Goal: Answer question/provide support

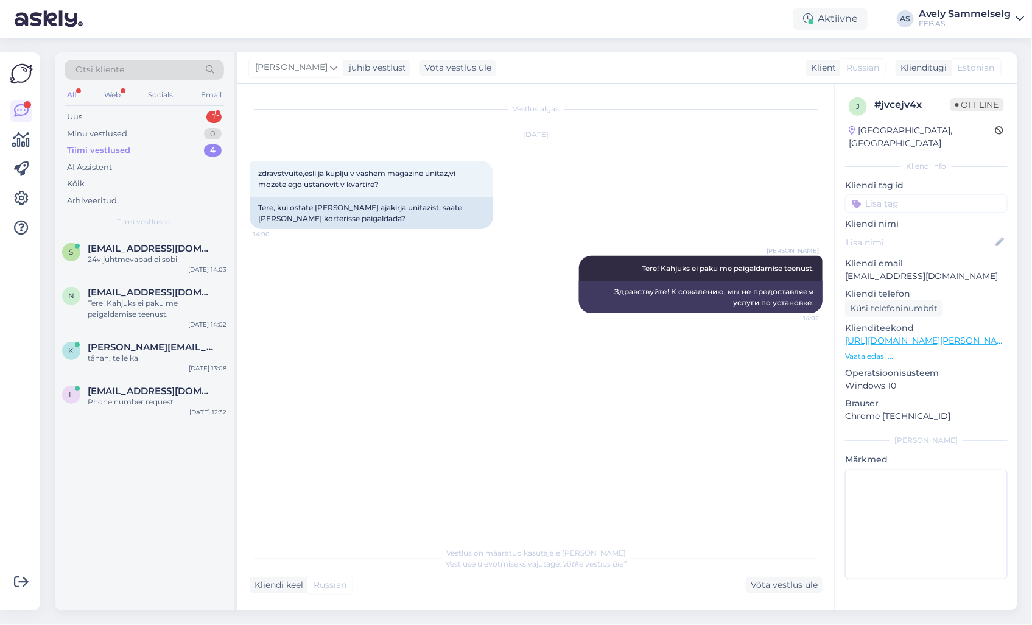
click at [150, 150] on div "Tiimi vestlused 4" at bounding box center [145, 150] width 160 height 17
click at [135, 137] on div "Minu vestlused 0" at bounding box center [145, 133] width 160 height 17
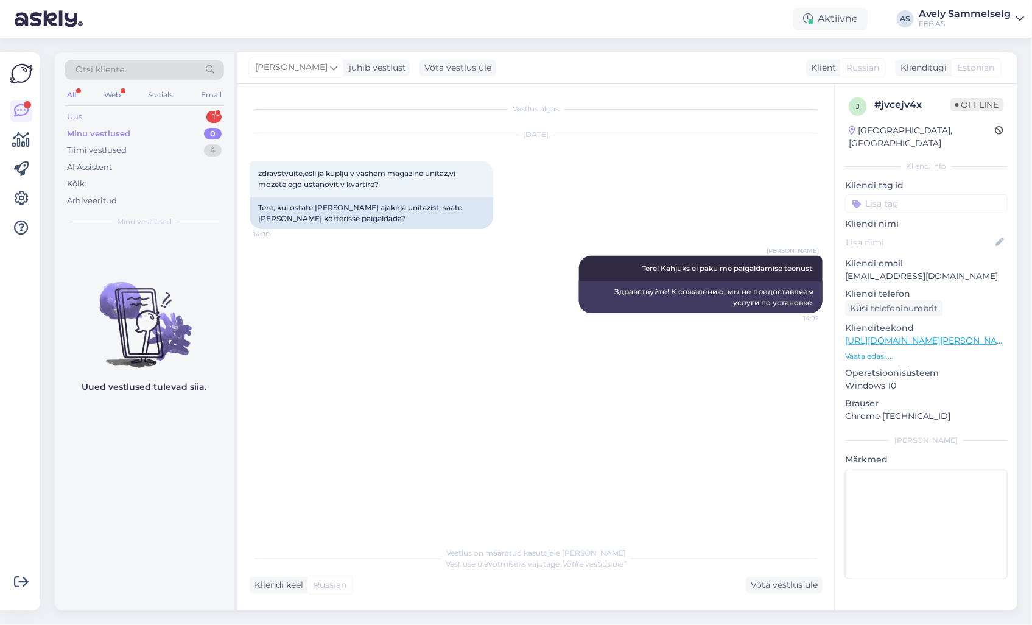
click at [110, 119] on div "Uus 1" at bounding box center [145, 116] width 160 height 17
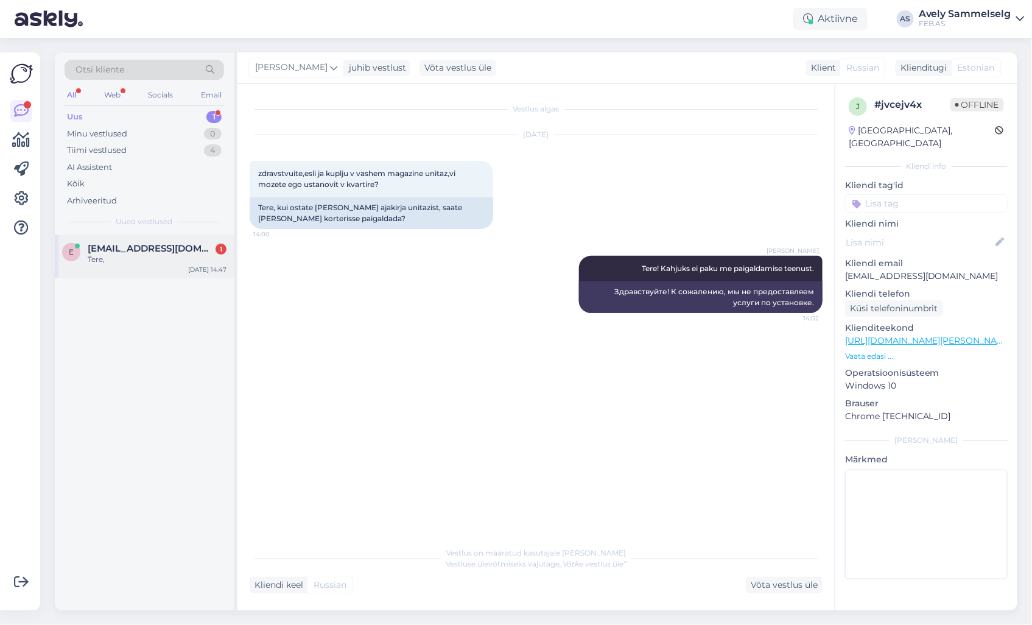
click at [128, 255] on div "Tere," at bounding box center [157, 259] width 139 height 11
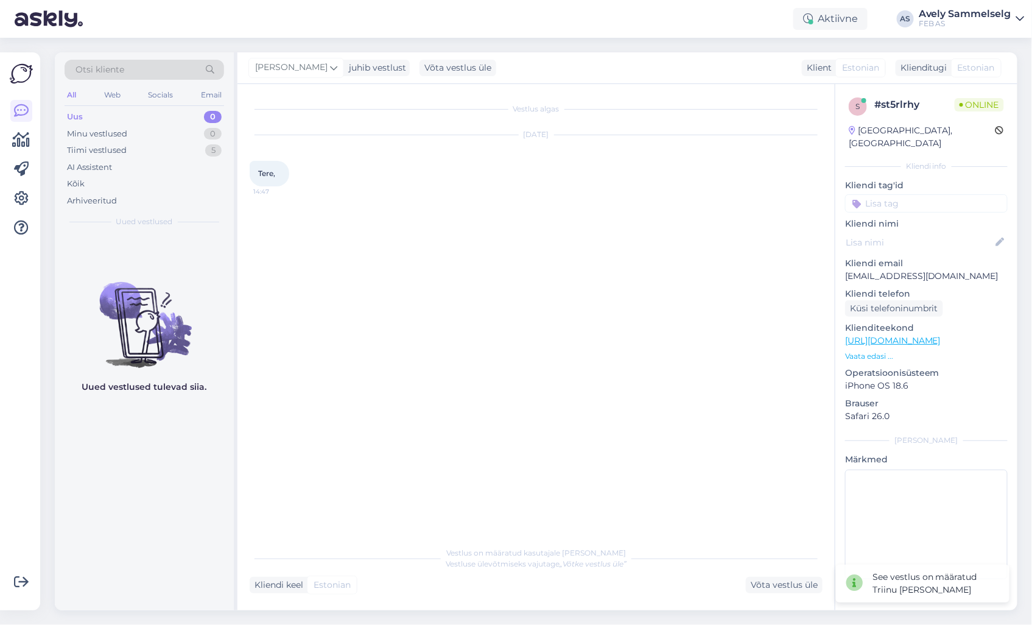
click at [567, 552] on span "Vestlus on määratud kasutajale [PERSON_NAME]" at bounding box center [536, 552] width 180 height 9
click at [516, 500] on div "Vestlus algas [DATE] Tere, 14:47" at bounding box center [542, 312] width 584 height 433
click at [153, 148] on div "Tiimi vestlused 5" at bounding box center [145, 150] width 160 height 17
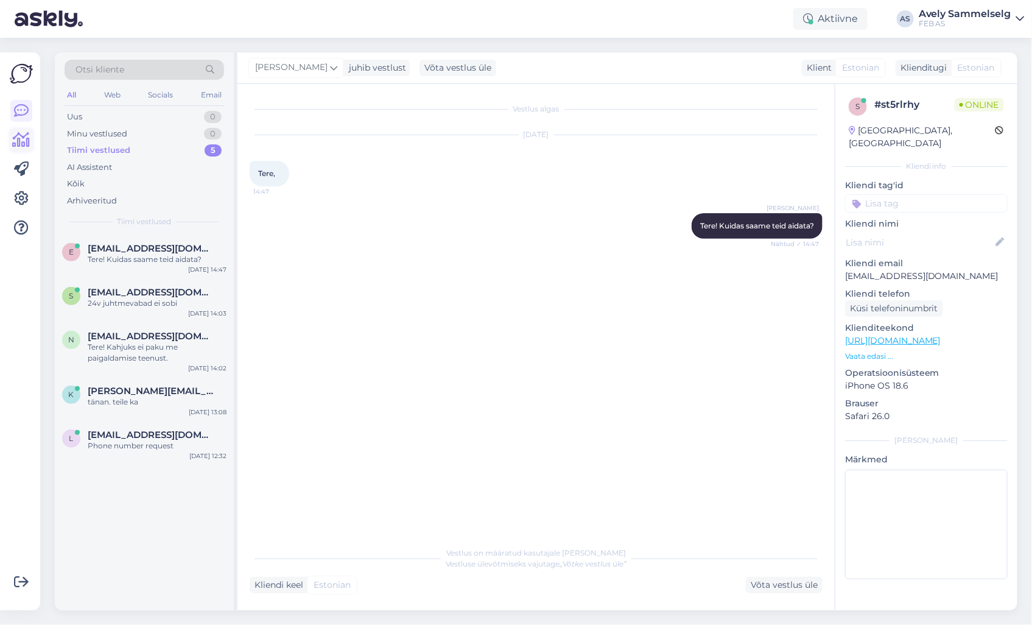
click at [17, 136] on icon at bounding box center [22, 140] width 18 height 15
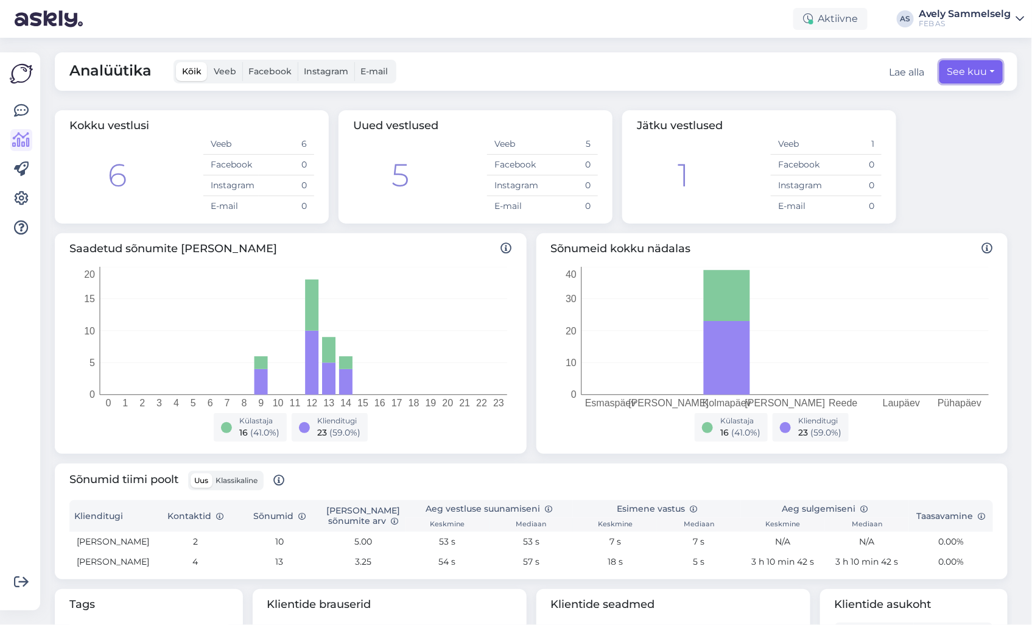
click at [942, 70] on button "See kuu" at bounding box center [970, 71] width 63 height 23
select select "9"
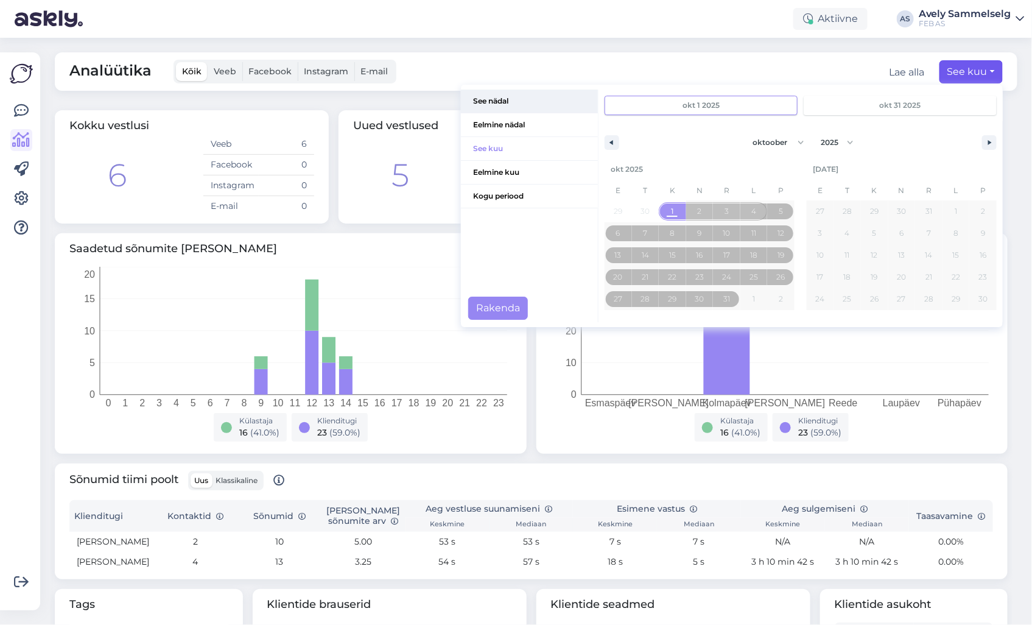
click at [490, 99] on span "See nädal" at bounding box center [529, 101] width 137 height 23
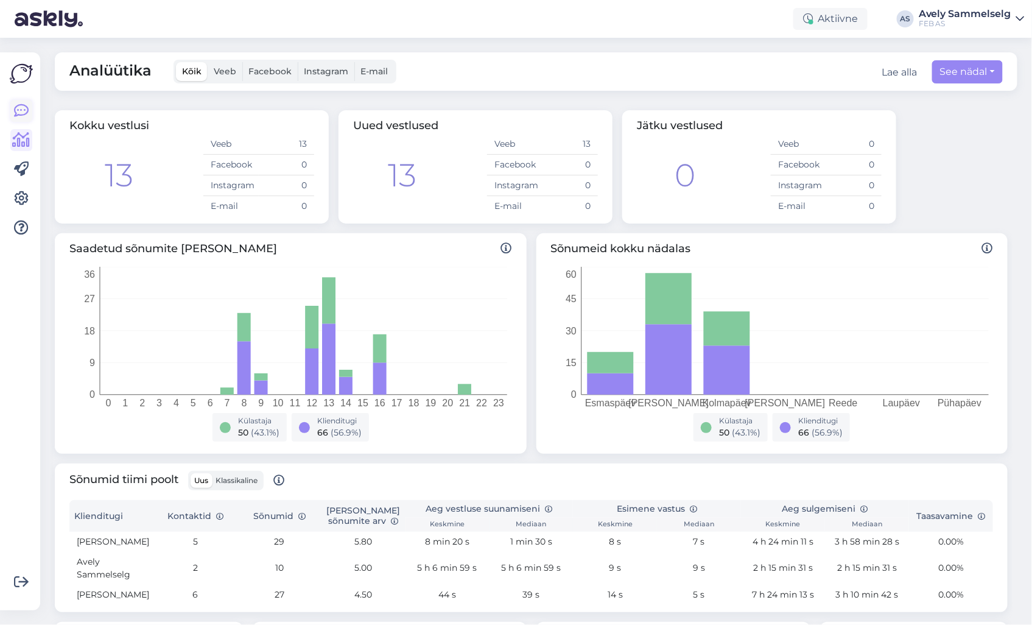
click at [21, 111] on icon at bounding box center [21, 111] width 15 height 15
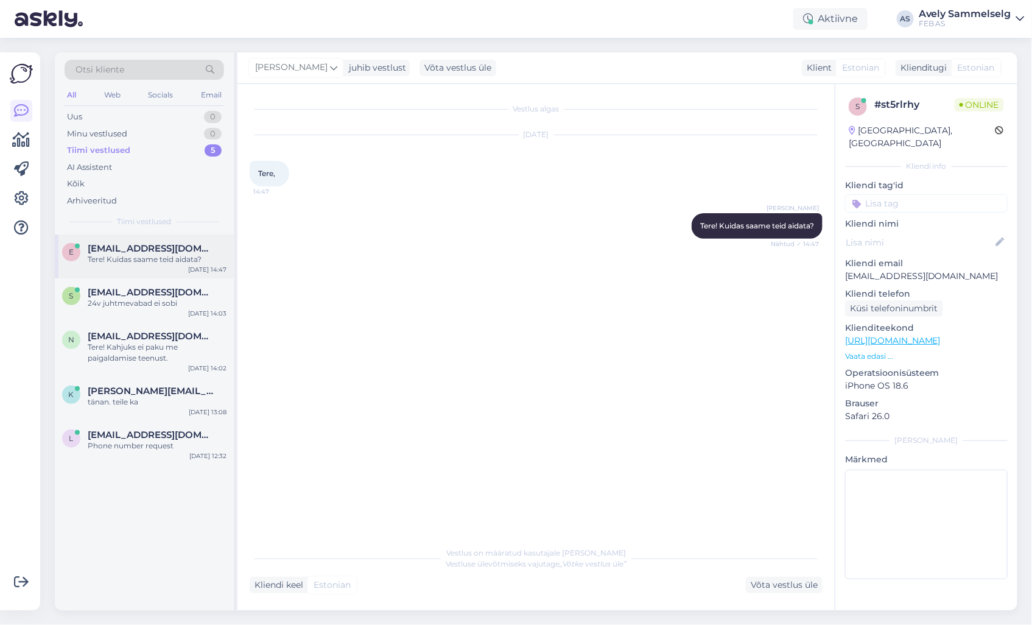
click at [144, 241] on div "E [EMAIL_ADDRESS][DOMAIN_NAME] Tere! Kuidas saame teid aidata? [DATE] 14:47" at bounding box center [144, 256] width 179 height 44
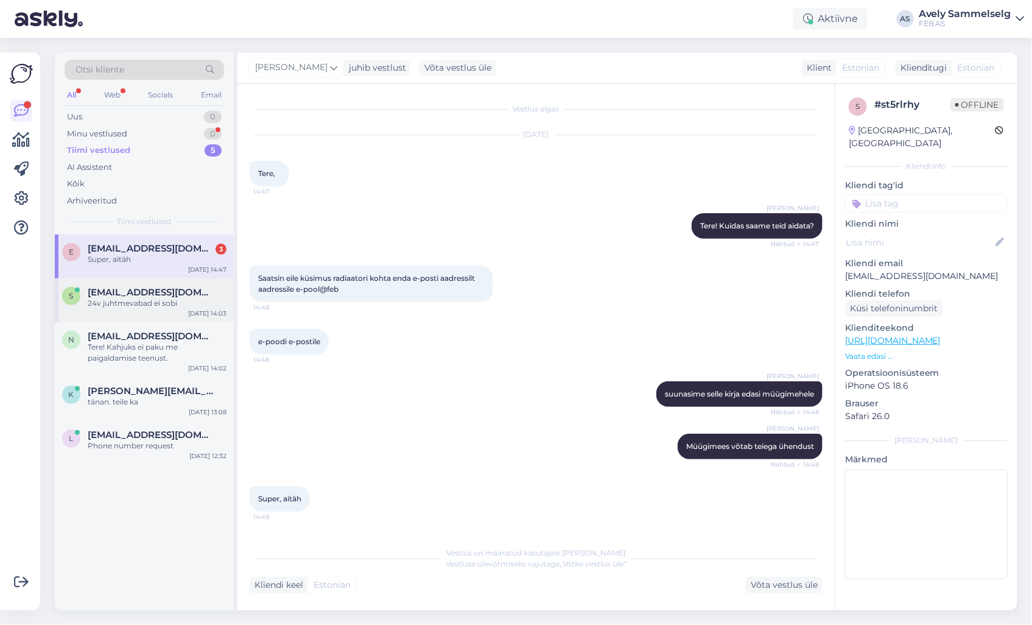
click at [116, 306] on div "24v juhtmevabad ei sobi" at bounding box center [157, 303] width 139 height 11
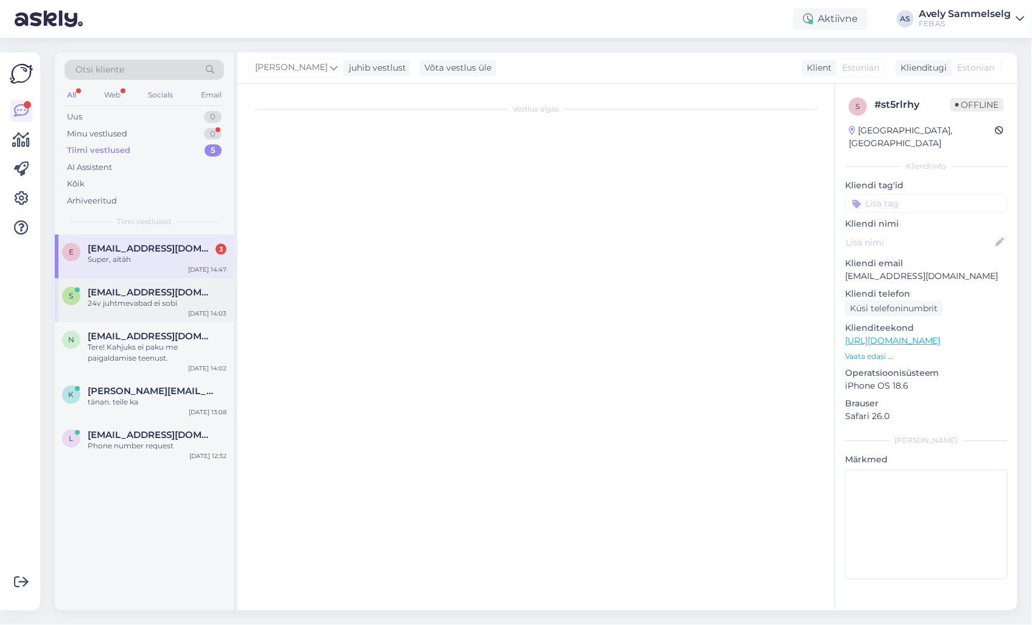
scroll to position [206, 0]
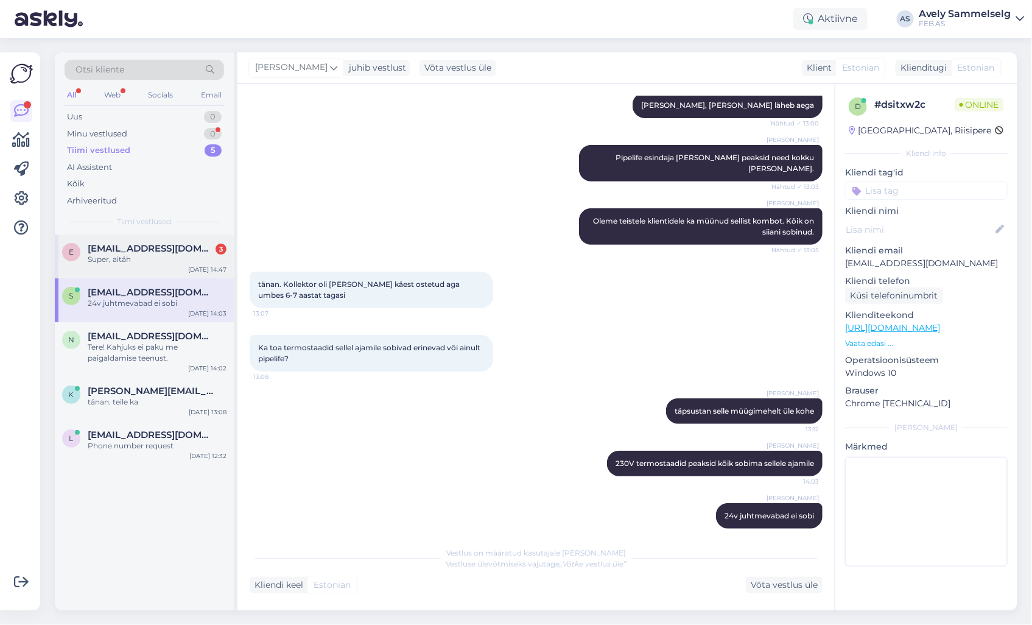
click at [130, 264] on div "Super, aitäh" at bounding box center [157, 259] width 139 height 11
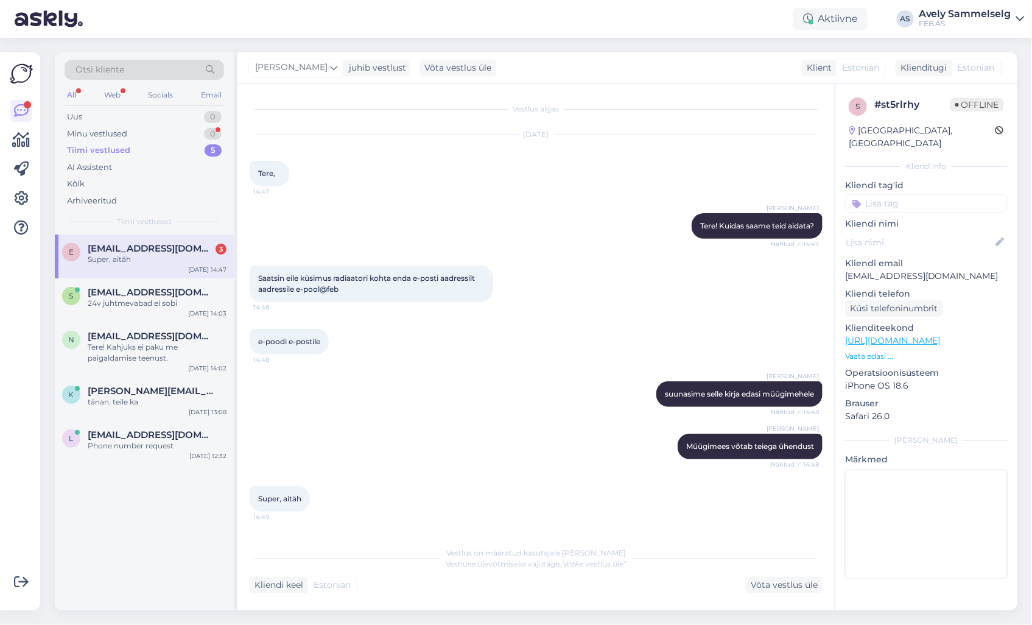
scroll to position [47, 0]
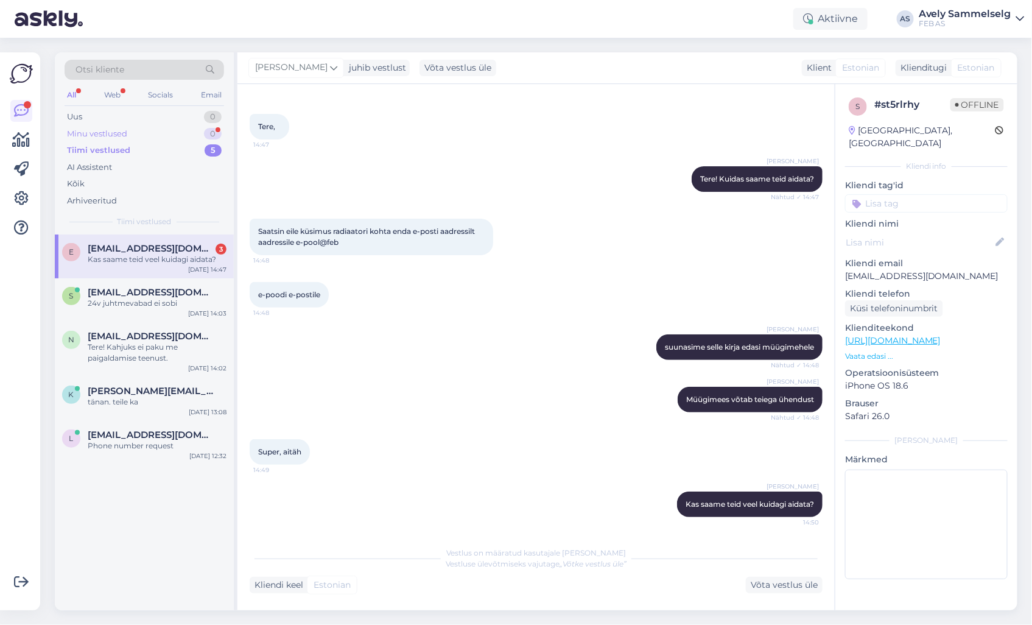
click at [143, 135] on div "Minu vestlused 0" at bounding box center [145, 133] width 160 height 17
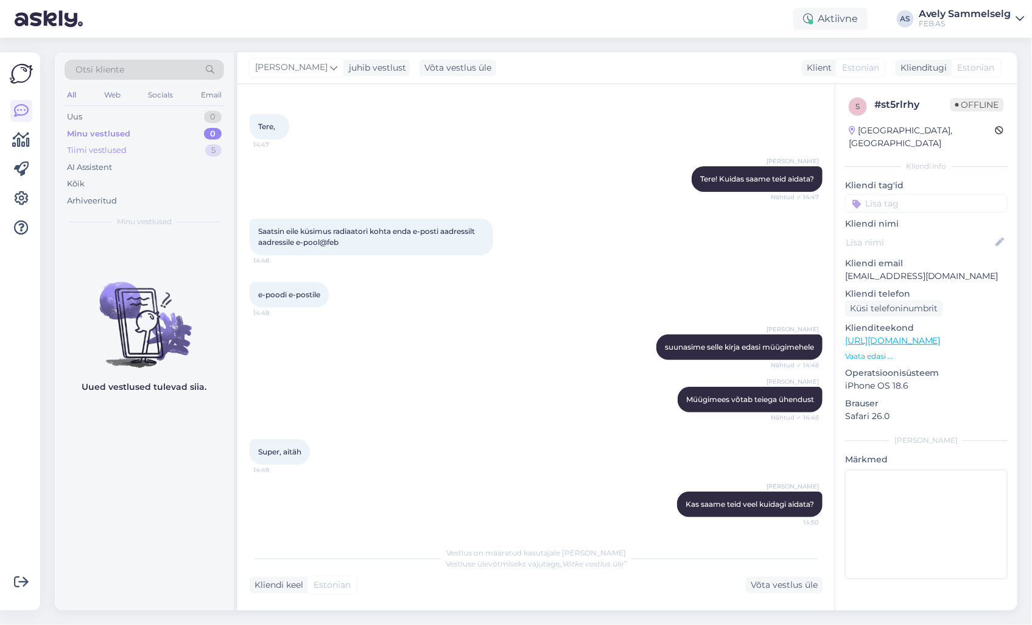
click at [142, 153] on div "Tiimi vestlused 5" at bounding box center [145, 150] width 160 height 17
